Goal: Information Seeking & Learning: Learn about a topic

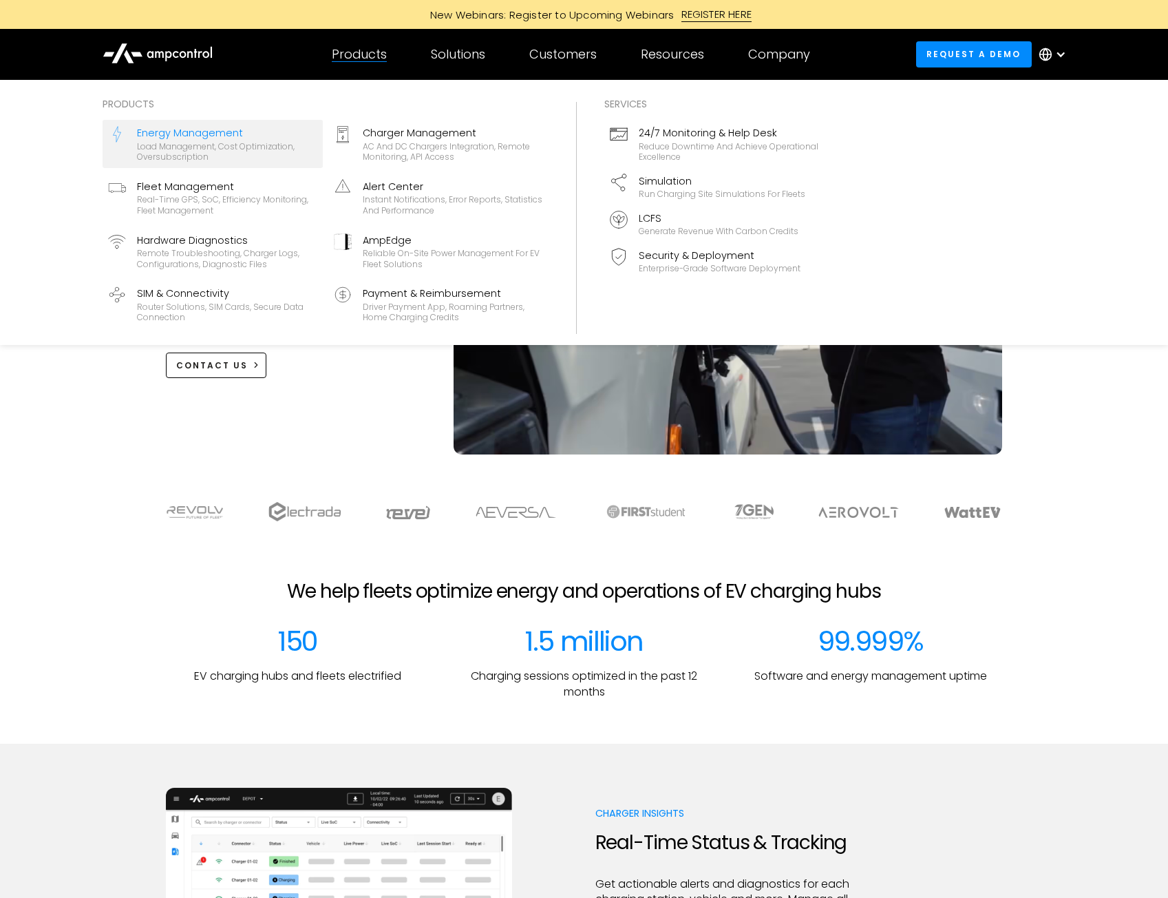
click at [227, 129] on div "Energy Management" at bounding box center [227, 132] width 180 height 15
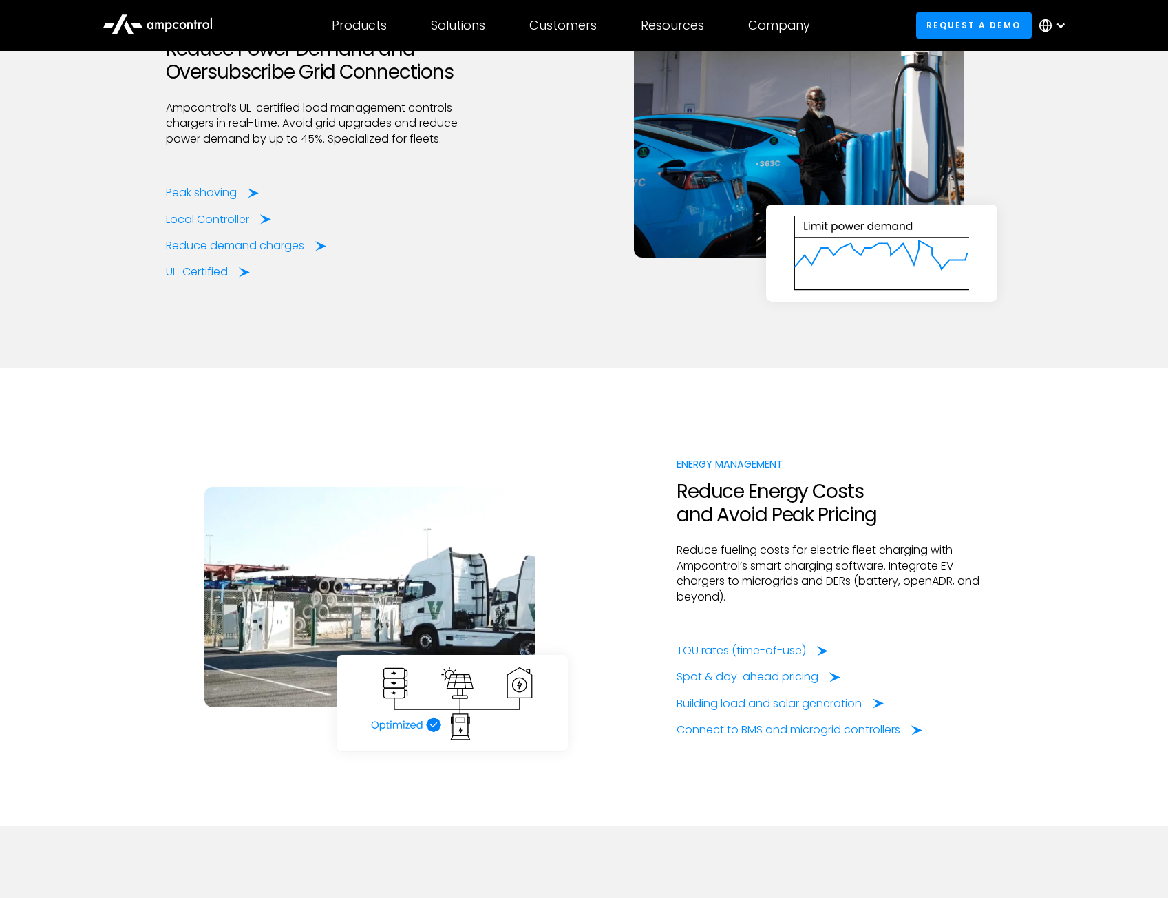
scroll to position [2065, 0]
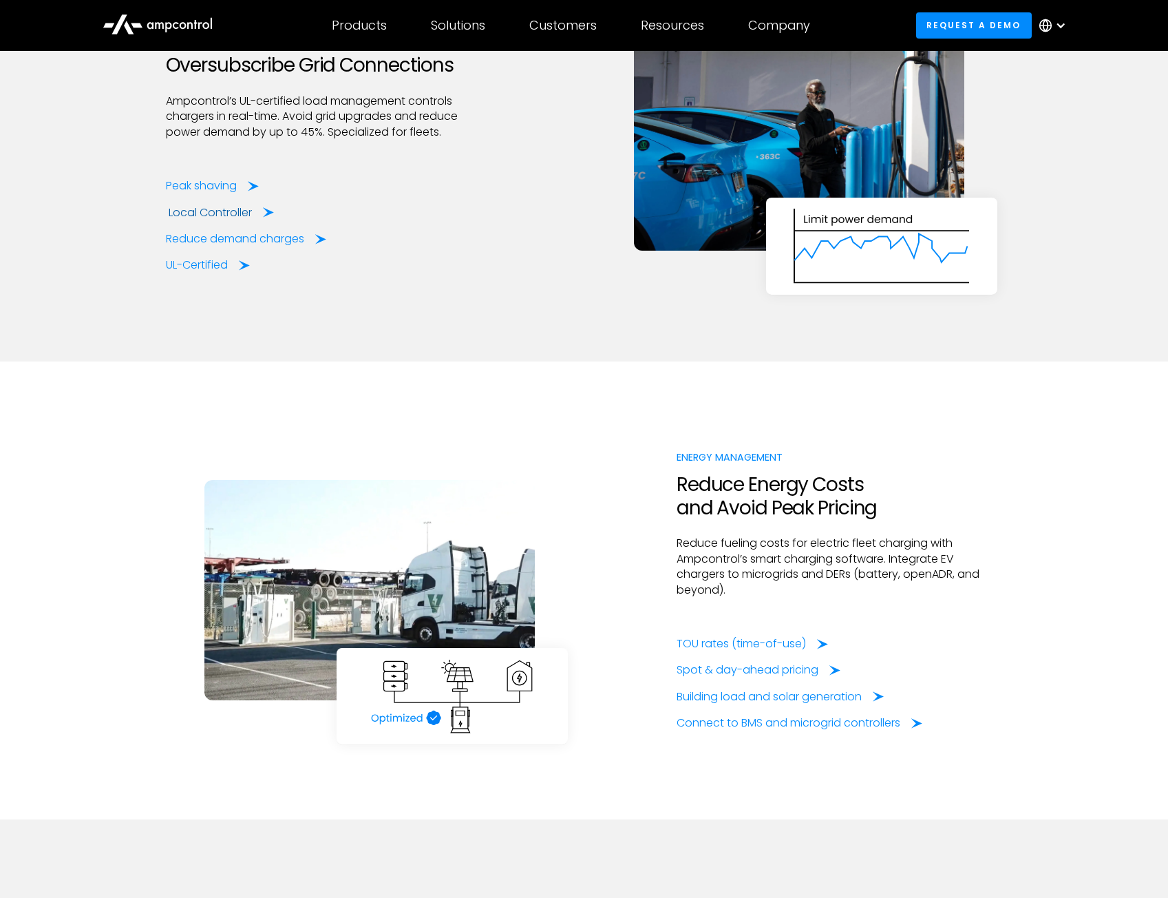
click at [196, 216] on div "Local Controller" at bounding box center [210, 212] width 83 height 15
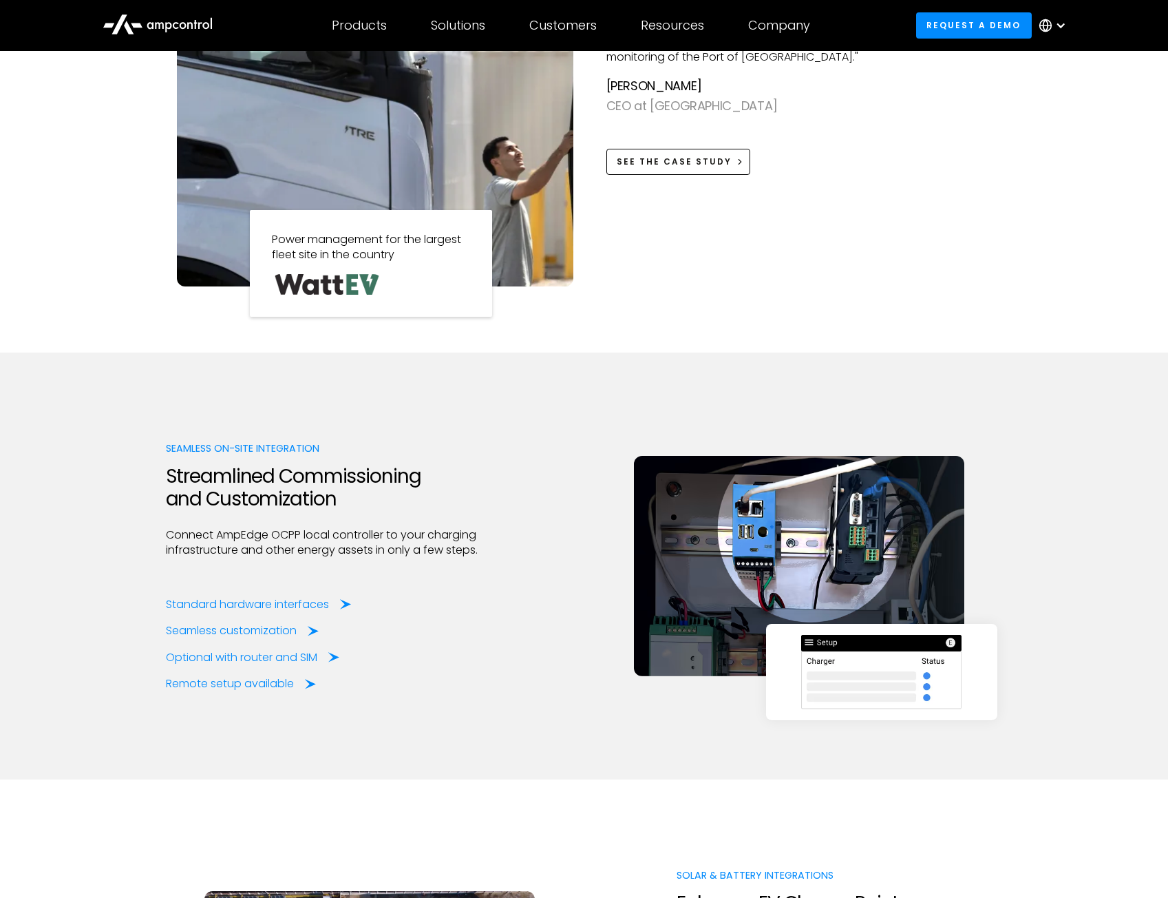
scroll to position [1171, 0]
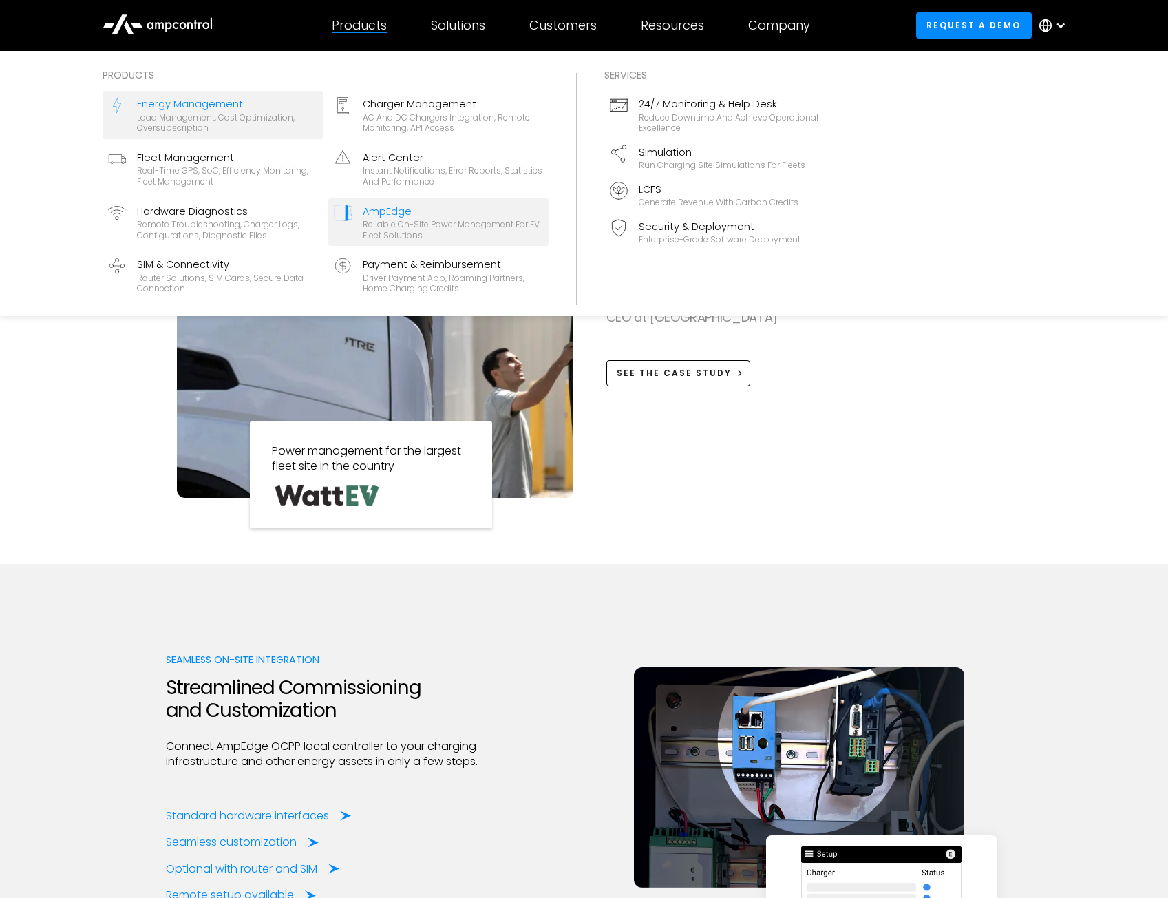
click at [199, 114] on div "Load management, cost optimization, oversubscription" at bounding box center [227, 122] width 180 height 21
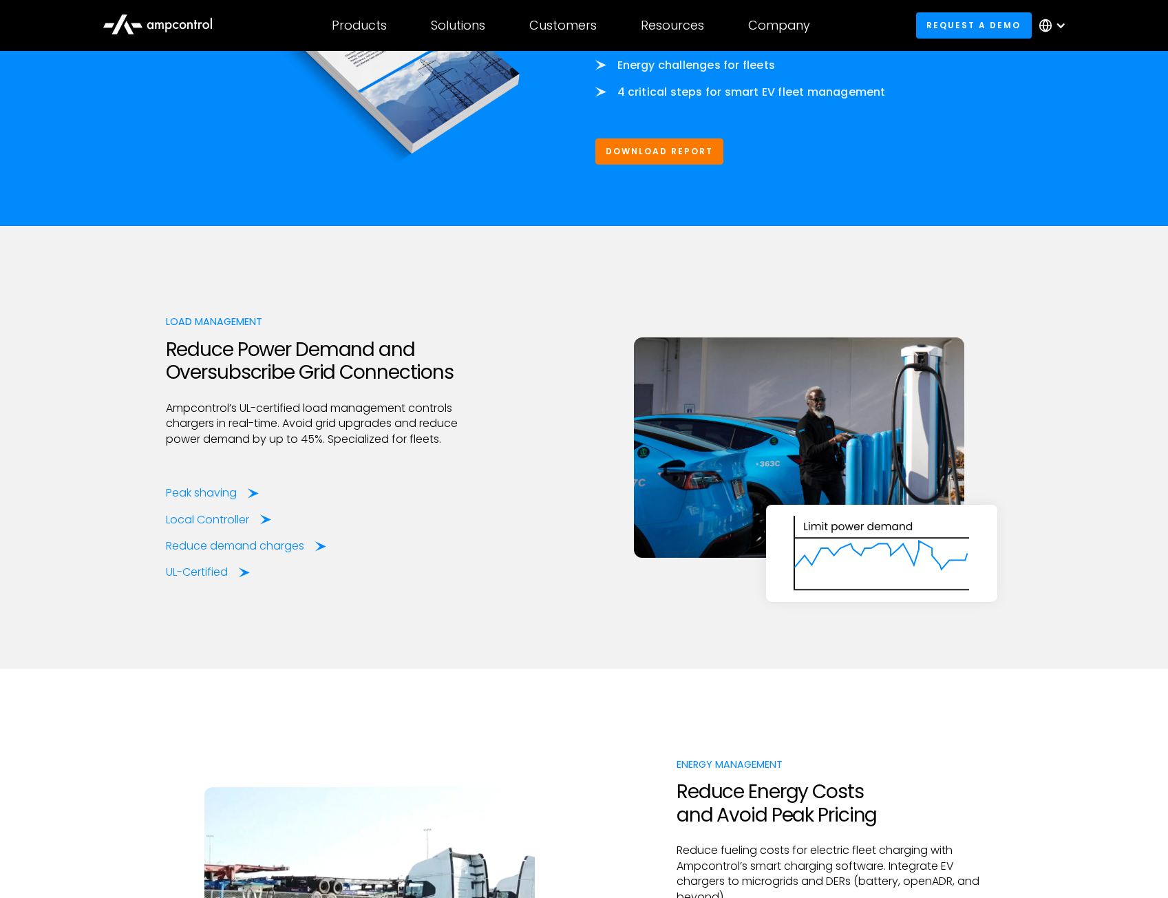
scroll to position [1859, 0]
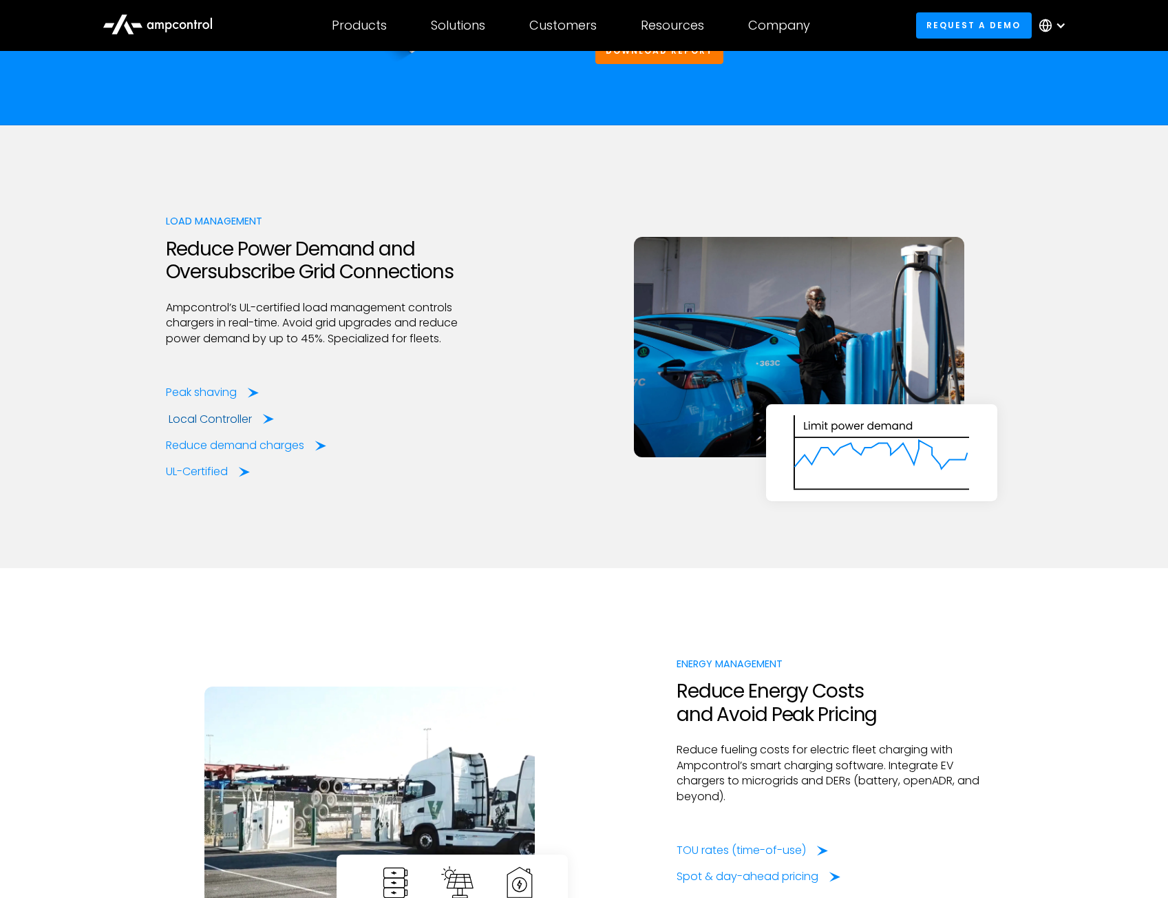
click at [224, 423] on div "Local Controller" at bounding box center [210, 419] width 83 height 15
